Goal: Task Accomplishment & Management: Manage account settings

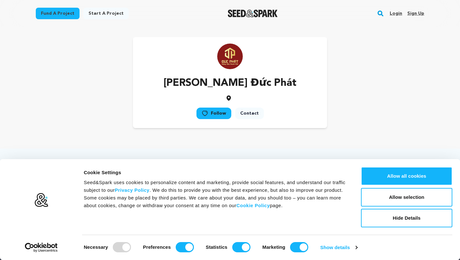
click at [418, 11] on link "Sign up" at bounding box center [416, 13] width 17 height 10
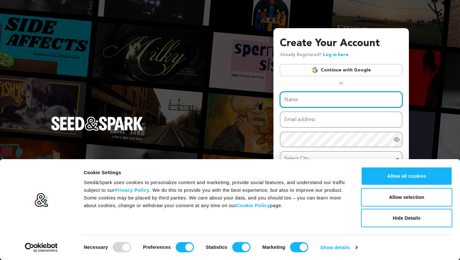
click at [326, 101] on input "Name" at bounding box center [341, 99] width 123 height 16
type input "Đức Phát Gold"
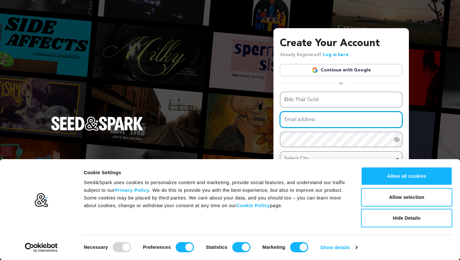
click at [312, 121] on input "Email address" at bounding box center [341, 119] width 123 height 16
type input "[DOMAIN_NAME][EMAIL_ADDRESS][DOMAIN_NAME]"
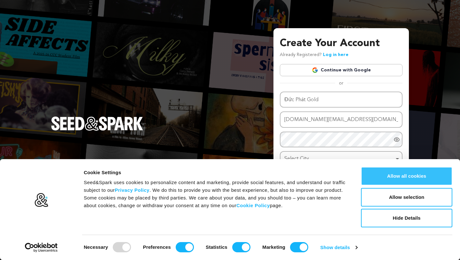
click at [391, 174] on button "Allow all cookies" at bounding box center [406, 176] width 91 height 19
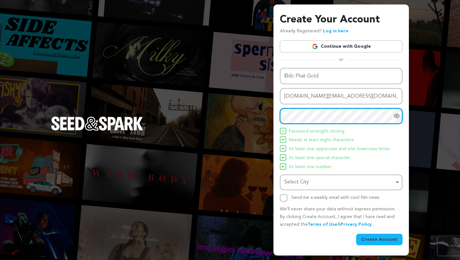
click at [309, 183] on div "Select City Remove item" at bounding box center [340, 181] width 110 height 9
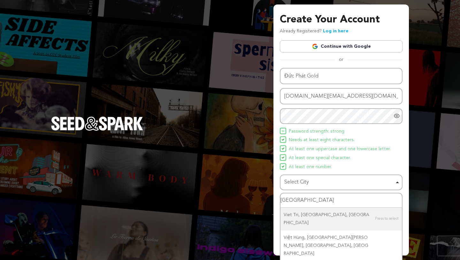
scroll to position [6, 0]
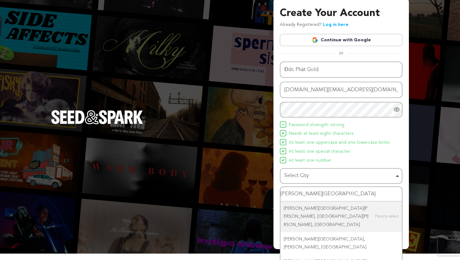
type input "Thành phố Hồ Chí"
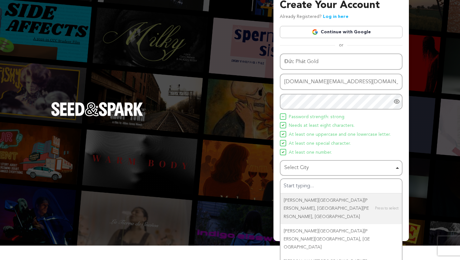
scroll to position [0, 0]
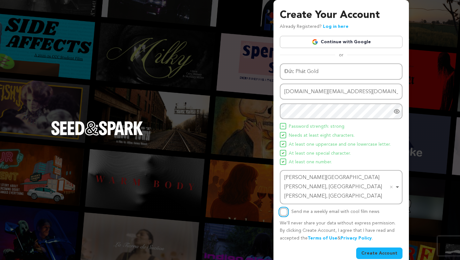
click at [286, 208] on input "Send me a weekly email with cool film news" at bounding box center [284, 212] width 8 height 8
checkbox input "true"
click at [372, 247] on button "Create Account" at bounding box center [379, 253] width 46 height 12
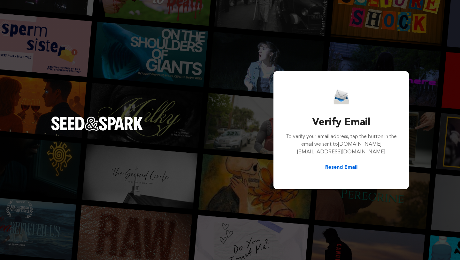
click at [352, 163] on button "Resend Email" at bounding box center [341, 167] width 32 height 8
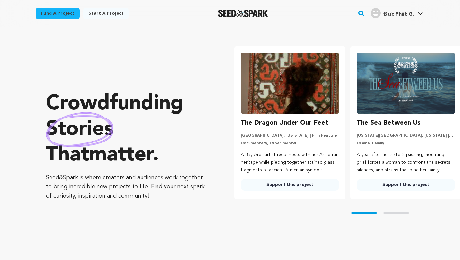
click at [388, 12] on span "Đức Phát G." at bounding box center [399, 14] width 31 height 5
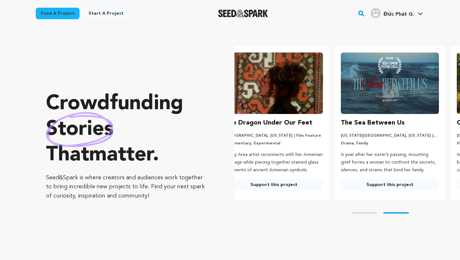
scroll to position [0, 62]
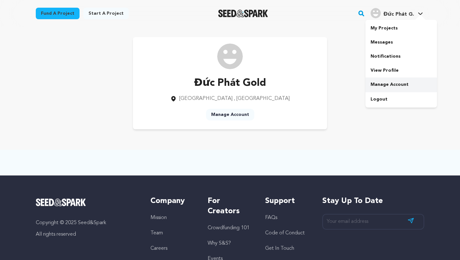
click at [389, 85] on link "Manage Account" at bounding box center [402, 84] width 72 height 14
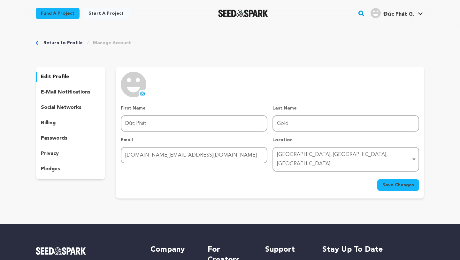
click at [140, 93] on icon at bounding box center [142, 93] width 4 height 4
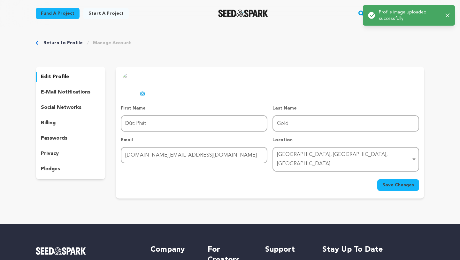
click at [401, 182] on span "Save Changes" at bounding box center [399, 185] width 32 height 6
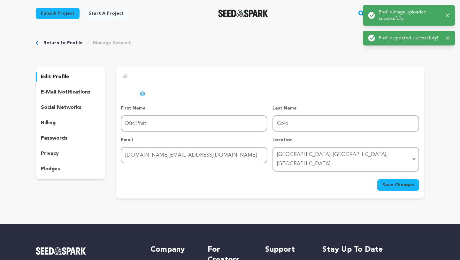
click at [70, 109] on p "social networks" at bounding box center [61, 108] width 41 height 8
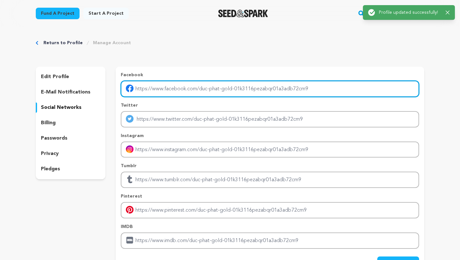
click at [191, 89] on input "Enter facebook profile link" at bounding box center [270, 89] width 299 height 16
type input "https://www.facebook.com/ducphatgoldart"
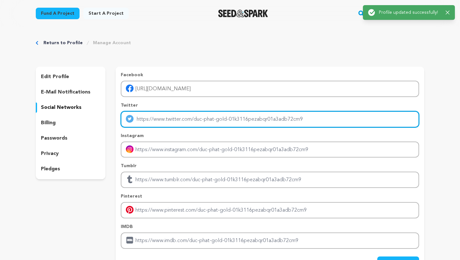
click at [197, 117] on input "Enter twitter profile link" at bounding box center [270, 119] width 299 height 16
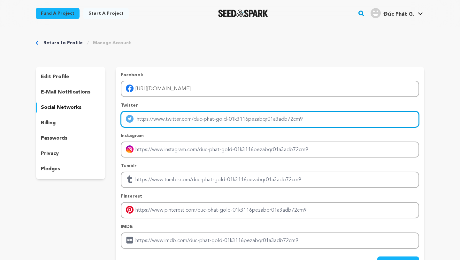
type input "https://twitter.com/ducphatgold"
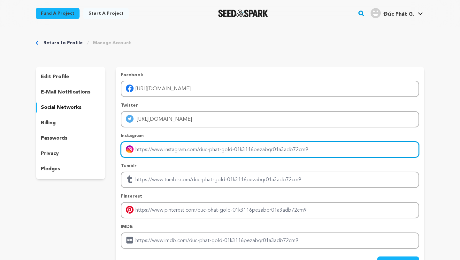
click at [169, 150] on input "Enter instagram handle link" at bounding box center [270, 149] width 299 height 16
type input "https://www.instagram.com/ducphatgold/"
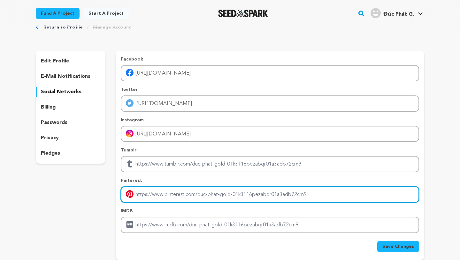
click at [178, 193] on input "Enter pinterest profile link" at bounding box center [270, 194] width 299 height 16
type input "https://www.pinterest.com/ducphatgold/"
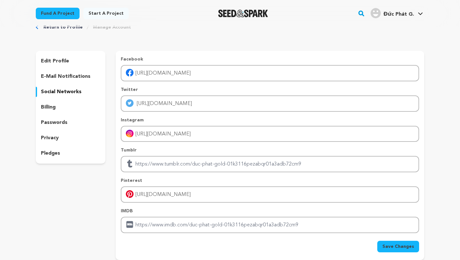
click at [393, 246] on span "Save Changes" at bounding box center [399, 246] width 32 height 6
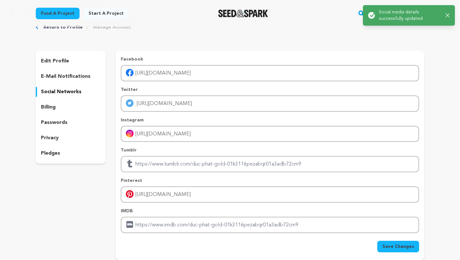
scroll to position [0, 0]
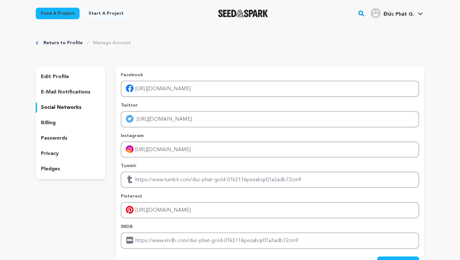
click at [447, 15] on icon "button" at bounding box center [446, 15] width 4 height 4
click at [382, 25] on link "My Projects" at bounding box center [402, 28] width 72 height 14
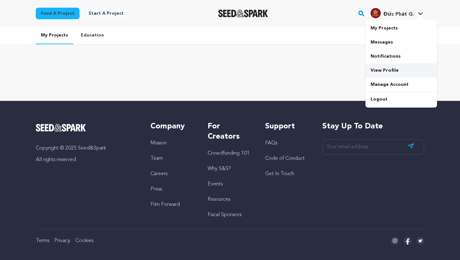
click at [389, 71] on link "View Profile" at bounding box center [402, 70] width 72 height 14
